Goal: Navigation & Orientation: Find specific page/section

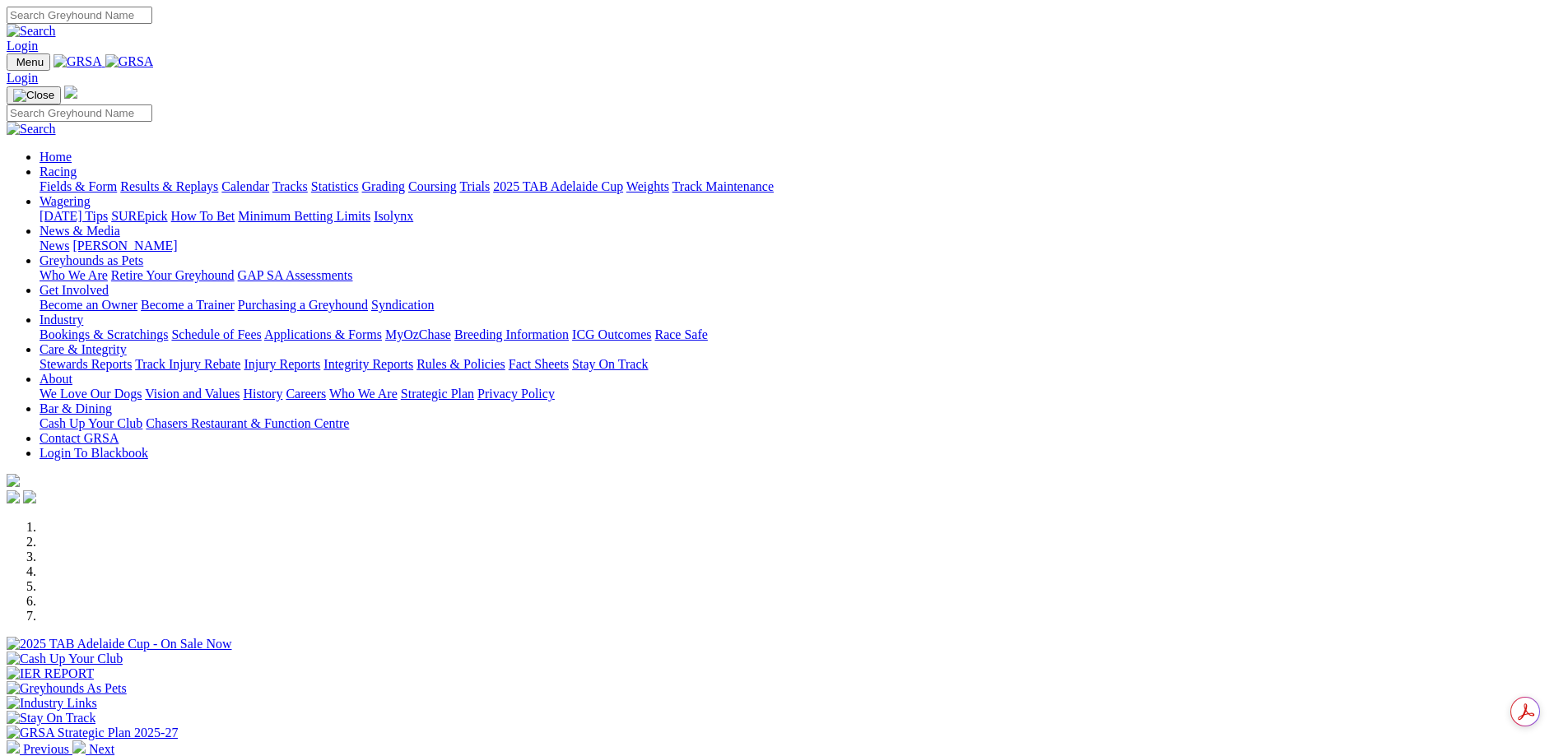
click at [120, 224] on link "News & Media" at bounding box center [80, 230] width 80 height 14
click at [70, 239] on link "News" at bounding box center [54, 245] width 29 height 14
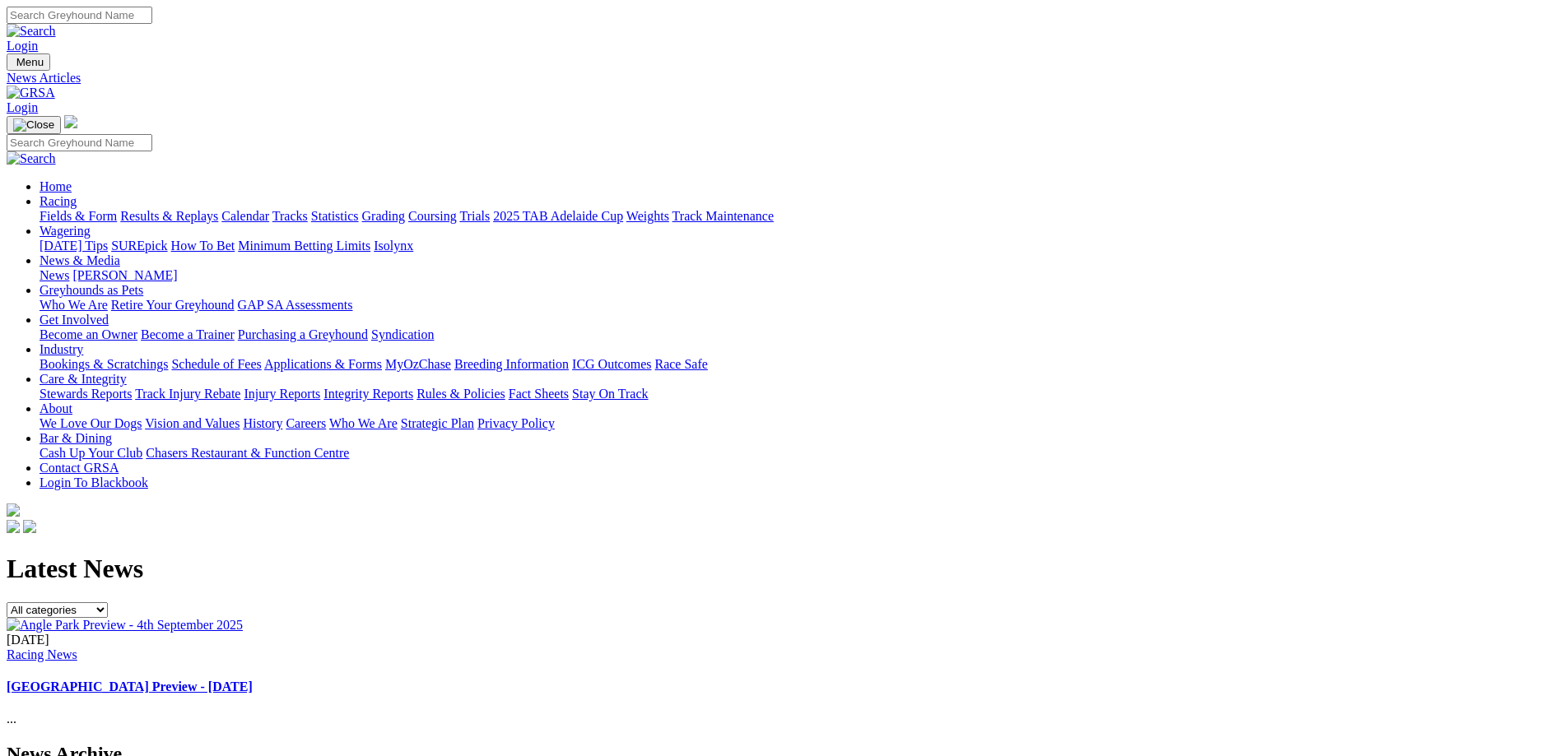
click at [177, 268] on link "[PERSON_NAME]" at bounding box center [124, 275] width 105 height 14
